Goal: Book appointment/travel/reservation

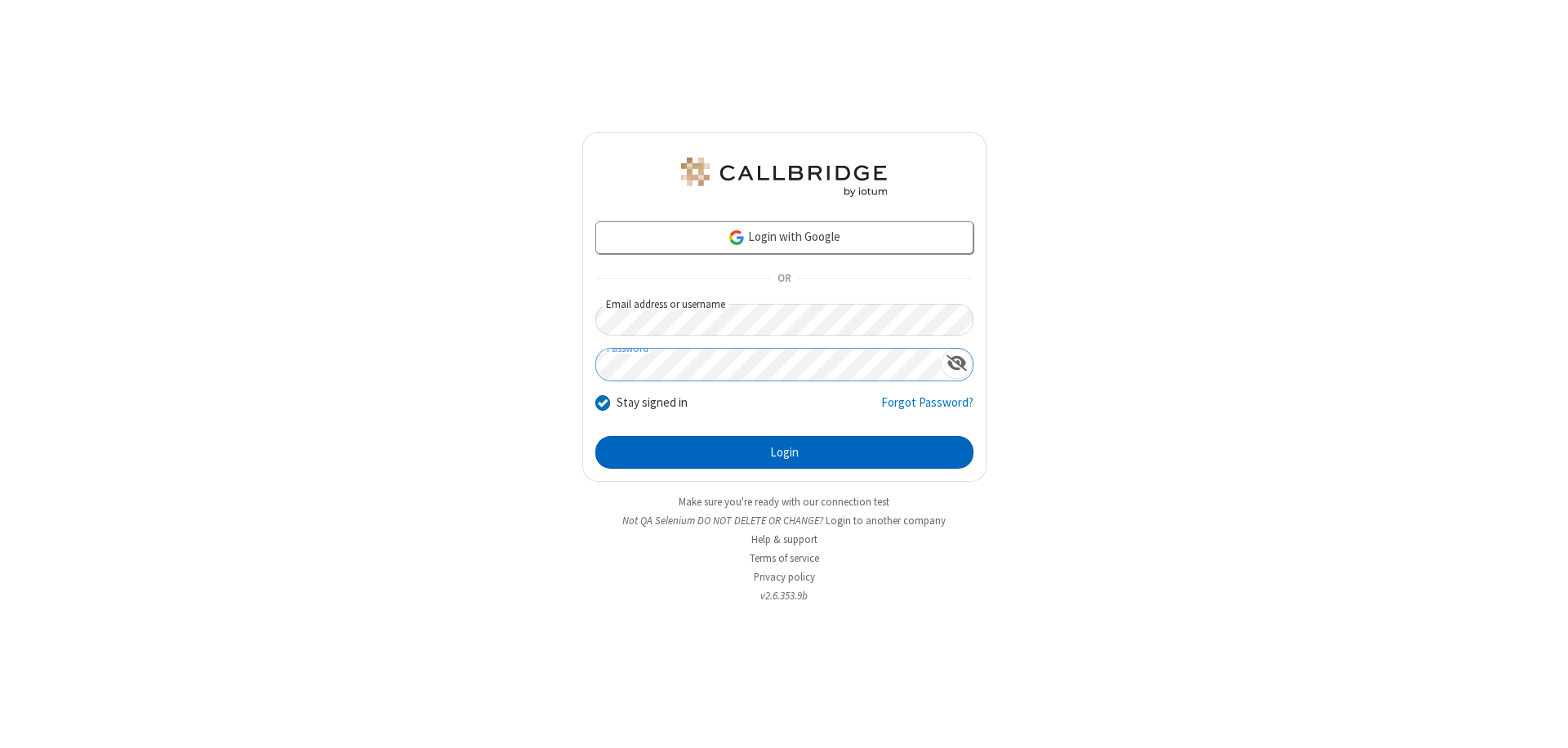
click at [784, 453] on button "Login" at bounding box center [784, 452] width 378 height 32
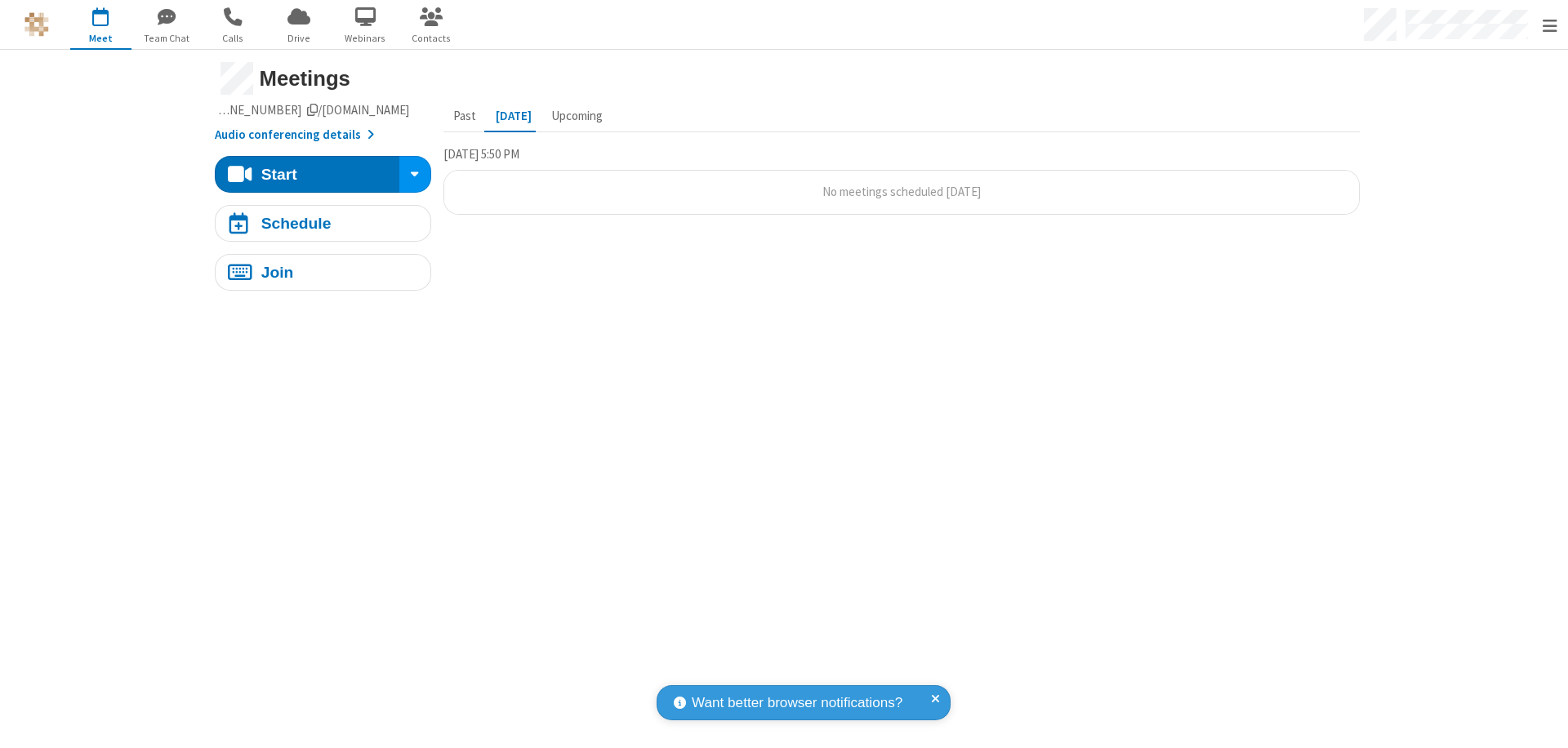
click at [1549, 25] on span "Open menu" at bounding box center [1550, 26] width 15 height 17
click at [101, 24] on span "button" at bounding box center [101, 17] width 61 height 28
click at [316, 223] on div "Schedule" at bounding box center [296, 224] width 70 height 16
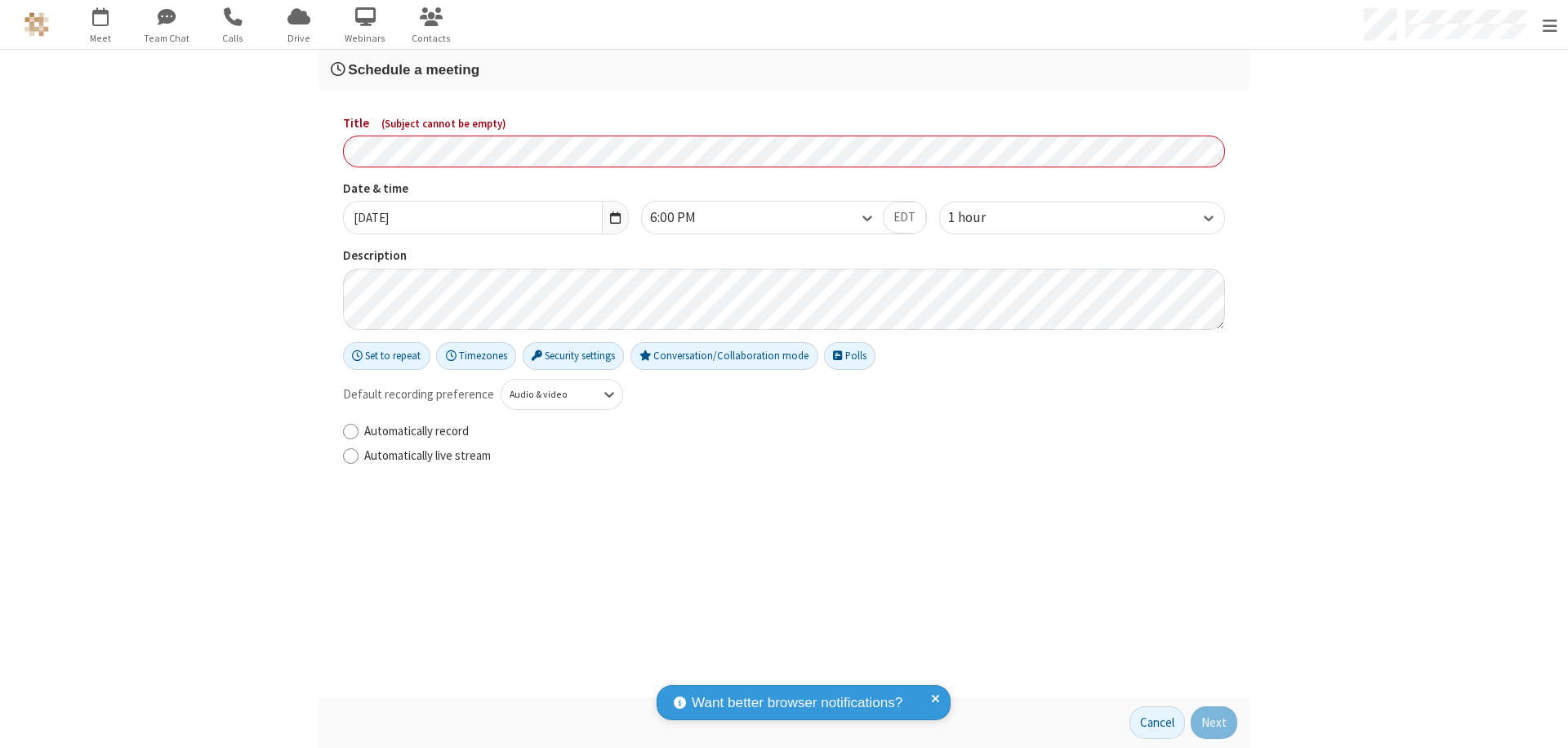
click at [777, 69] on h3 "Schedule a meeting" at bounding box center [783, 70] width 906 height 16
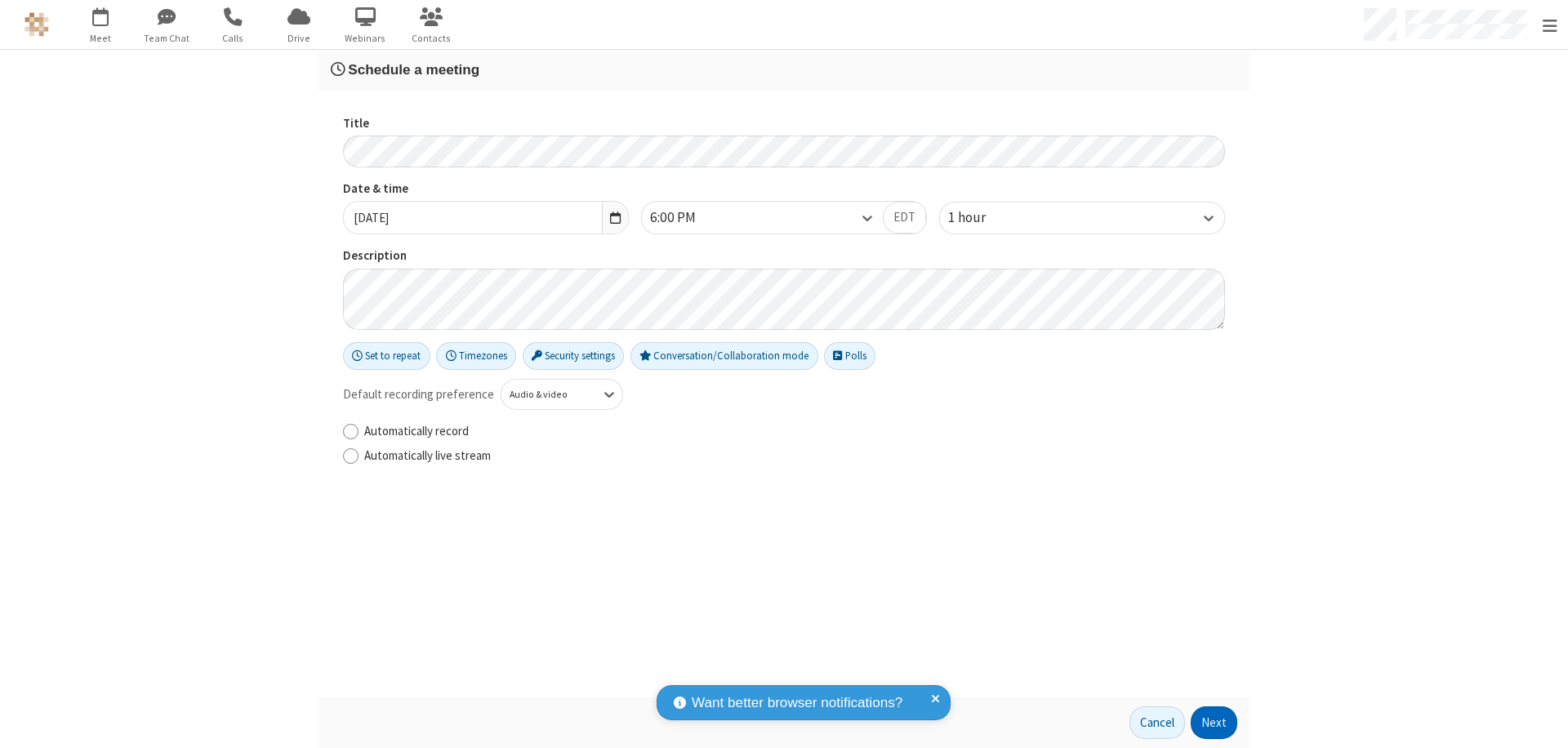
click at [1209, 723] on button "Next" at bounding box center [1213, 722] width 46 height 32
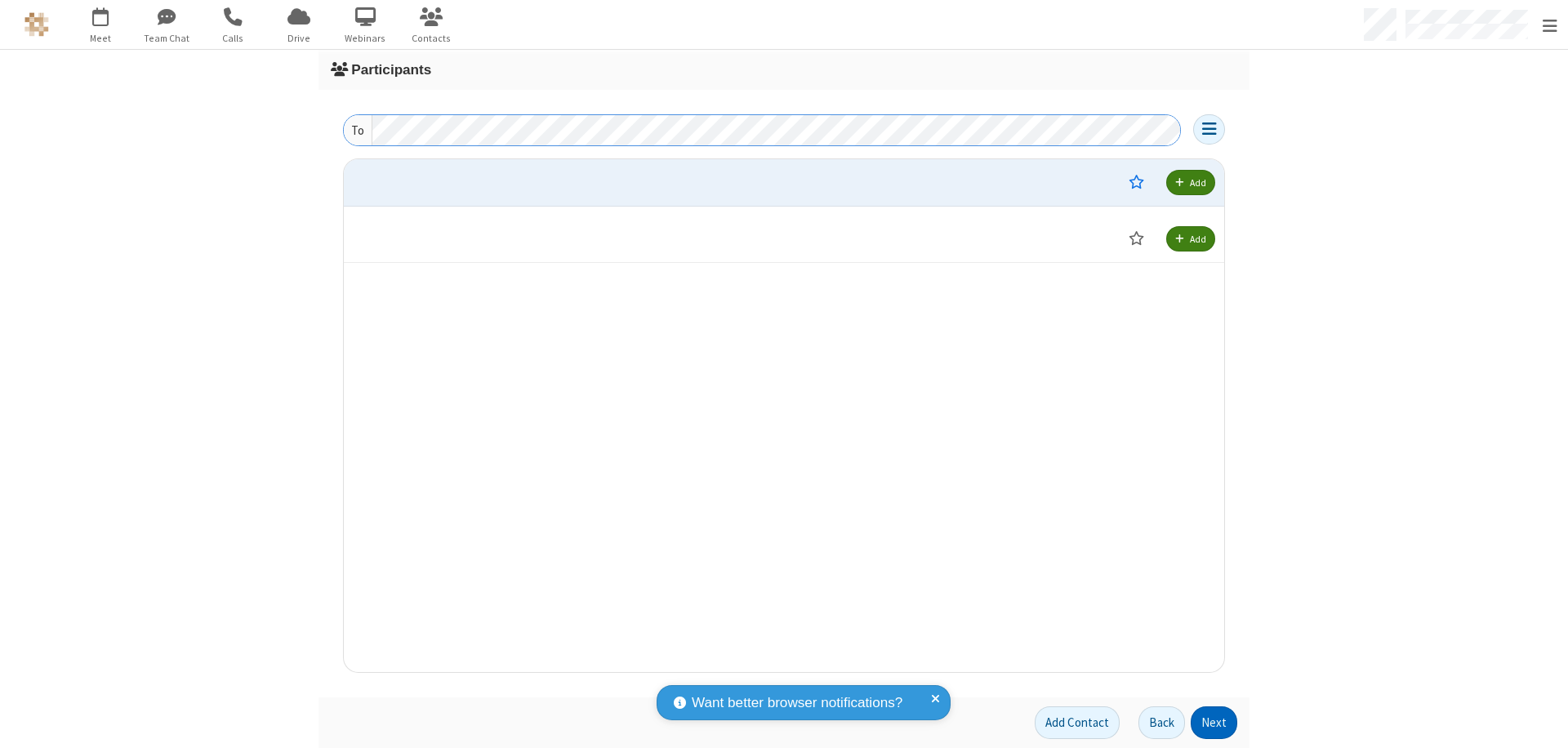
click at [1209, 723] on button "Next" at bounding box center [1213, 722] width 46 height 32
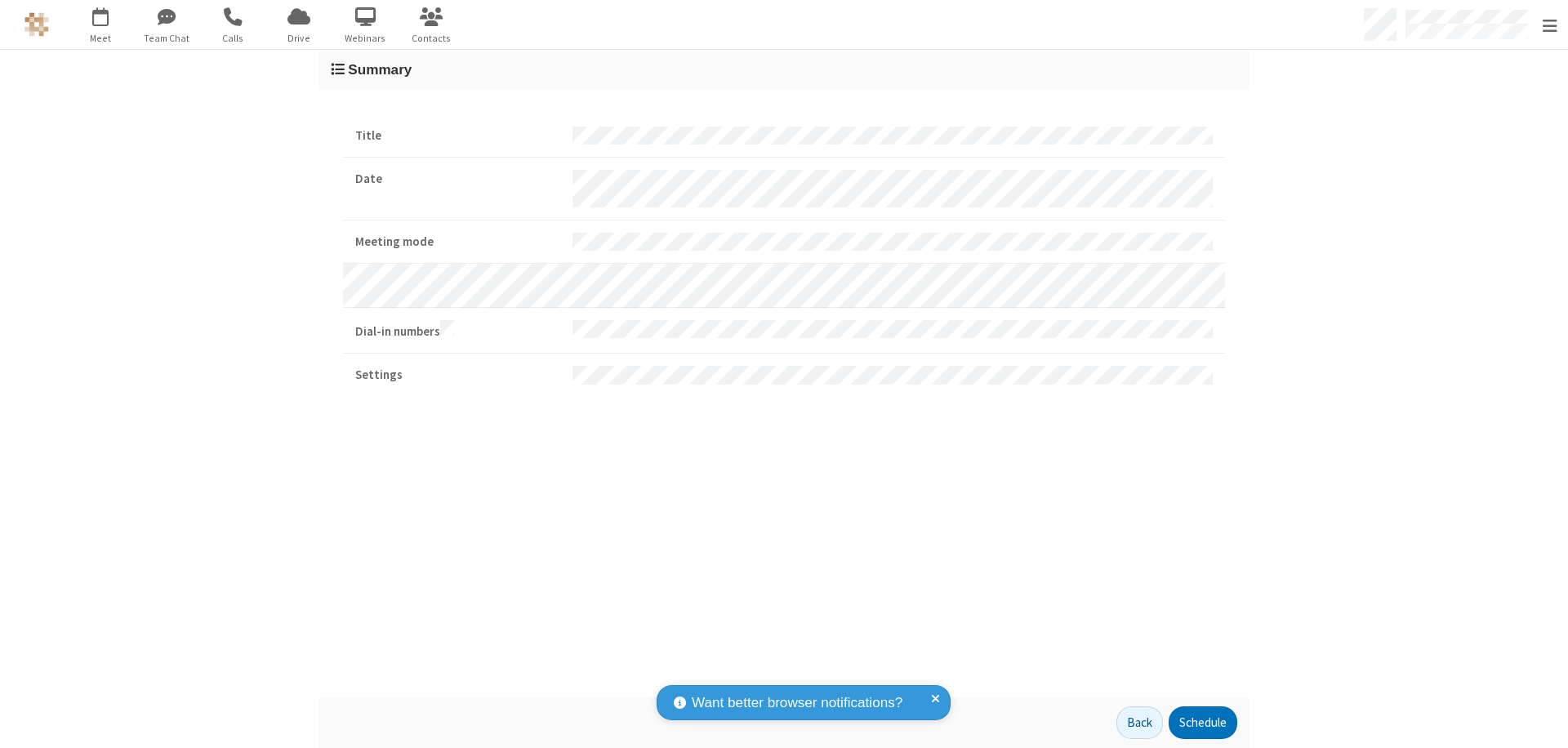
click at [1197, 723] on button "Schedule" at bounding box center [1203, 722] width 68 height 32
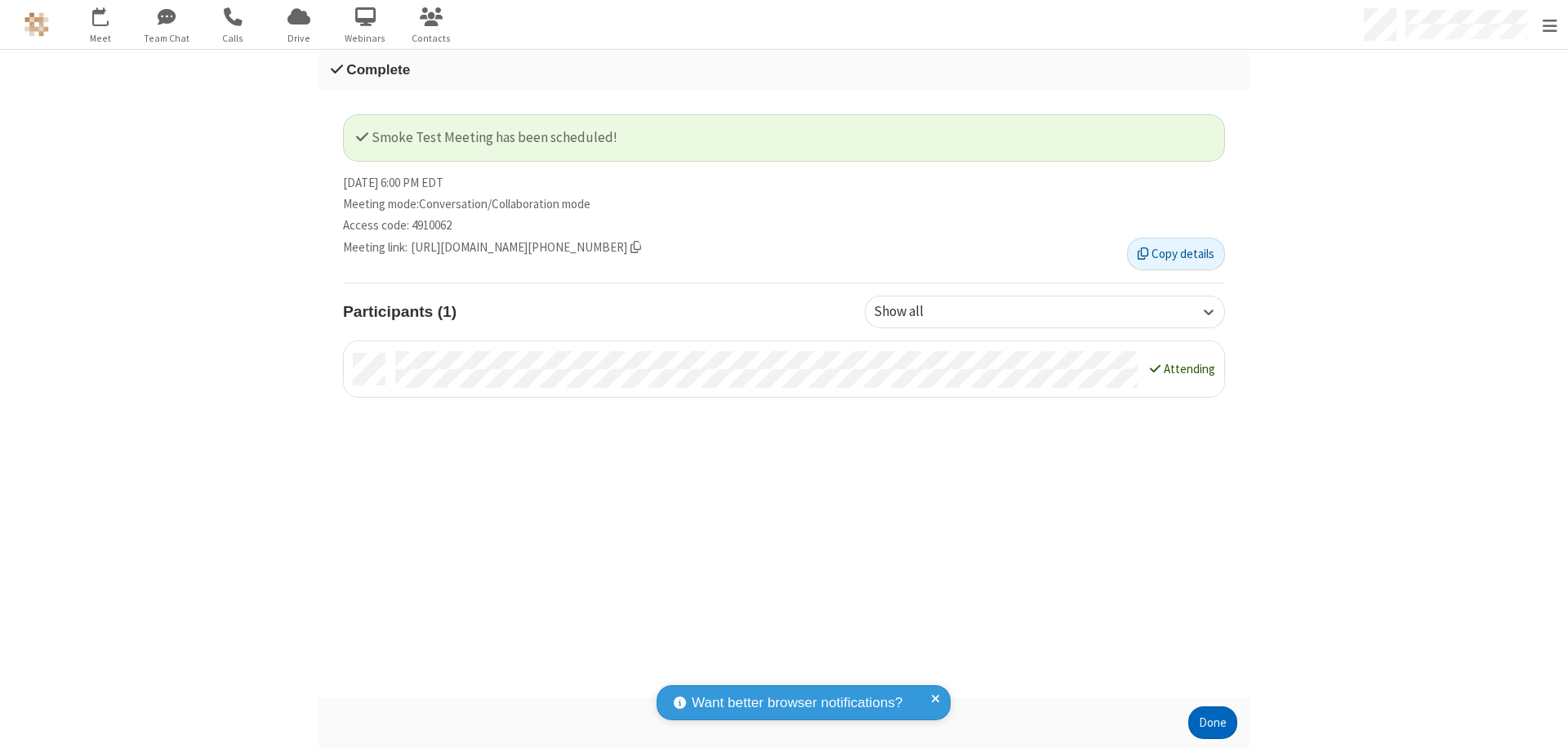
click at [1207, 723] on button "Done" at bounding box center [1212, 722] width 49 height 32
